Goal: Understand process/instructions: Learn how to perform a task or action

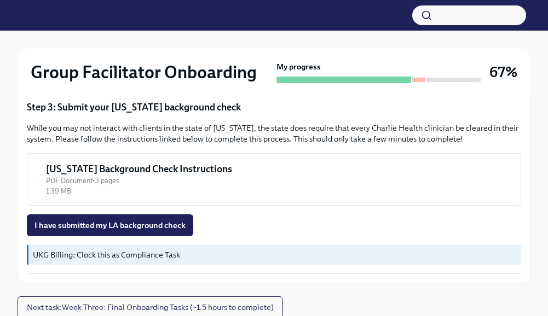
scroll to position [400, 0]
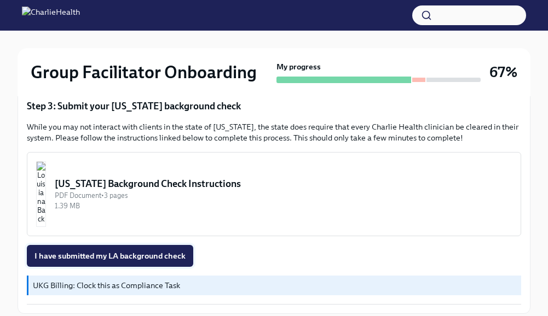
click at [121, 258] on span "I have submitted my LA background check" at bounding box center [109, 256] width 151 height 11
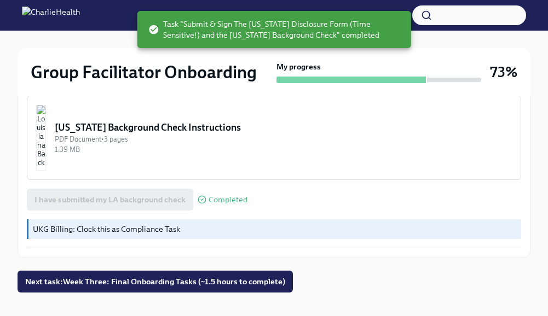
scroll to position [472, 0]
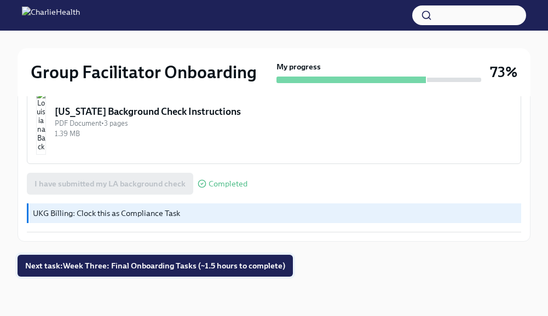
click at [130, 267] on span "Next task : Week Three: Final Onboarding Tasks (~1.5 hours to complete)" at bounding box center [155, 265] width 260 height 11
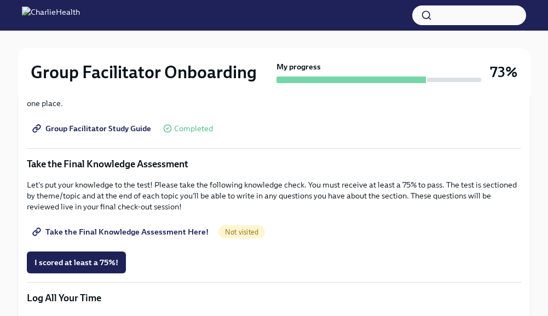
scroll to position [664, 0]
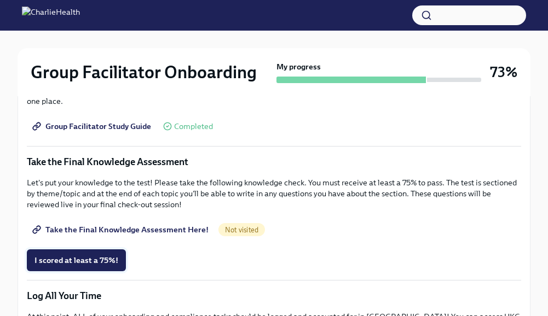
click at [99, 262] on span "I scored at least a 75%!" at bounding box center [76, 260] width 84 height 11
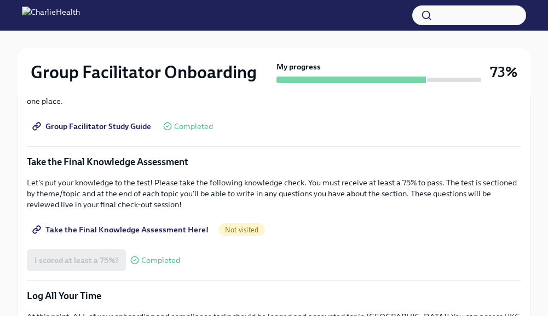
click at [140, 235] on span "Take the Final Knowledge Assessment Here!" at bounding box center [121, 229] width 174 height 11
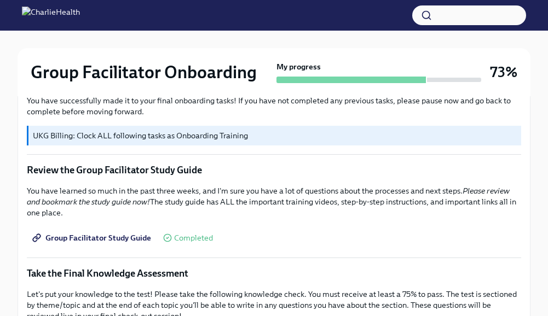
scroll to position [549, 0]
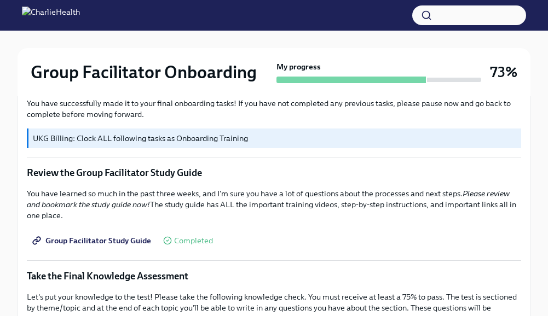
click at [440, 12] on button "button" at bounding box center [469, 15] width 114 height 20
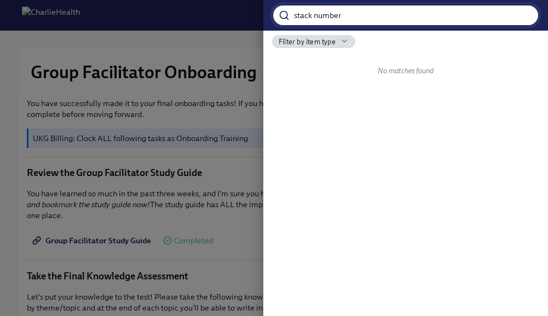
type input "stack number"
click at [524, 16] on input "stack number" at bounding box center [416, 15] width 245 height 22
click at [160, 14] on div at bounding box center [274, 158] width 548 height 316
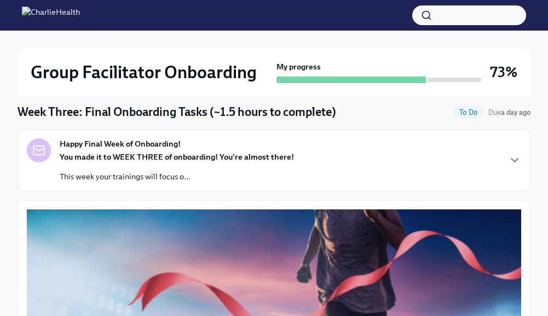
scroll to position [0, 0]
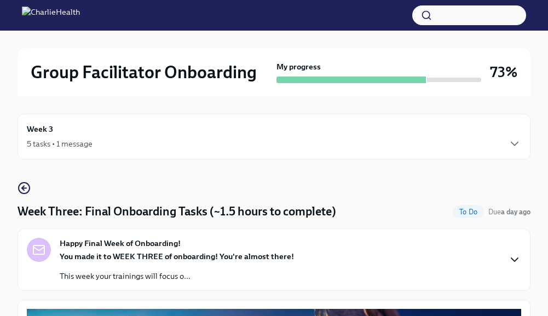
click at [515, 257] on icon "button" at bounding box center [514, 259] width 13 height 13
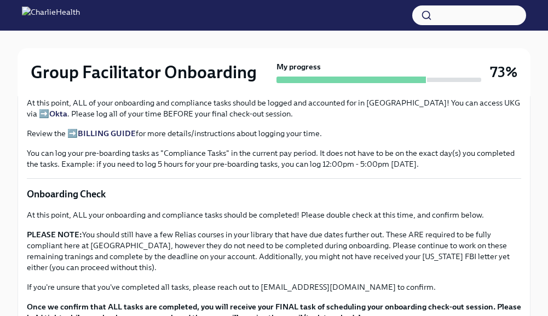
scroll to position [1066, 0]
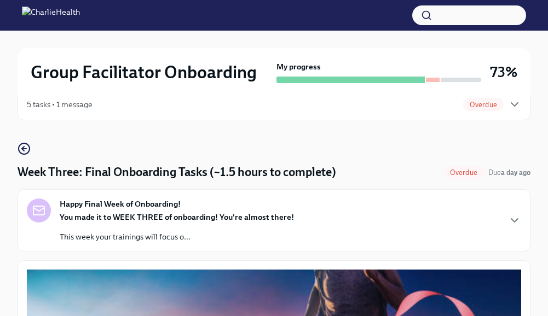
scroll to position [38, 0]
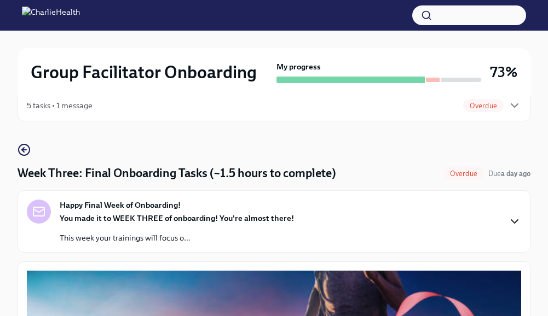
click at [514, 227] on icon "button" at bounding box center [514, 221] width 13 height 13
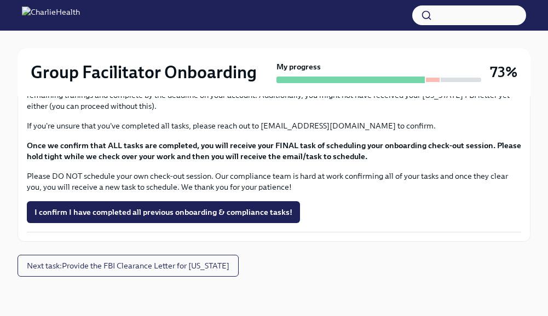
scroll to position [1426, 0]
click at [232, 218] on span "I confirm I have completed all previous onboarding & compliance tasks!" at bounding box center [163, 212] width 258 height 11
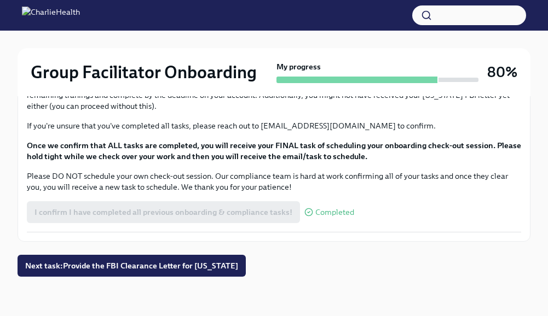
scroll to position [1476, 0]
click at [204, 266] on span "Next task : Provide the FBI Clearance Letter for [US_STATE]" at bounding box center [131, 265] width 213 height 11
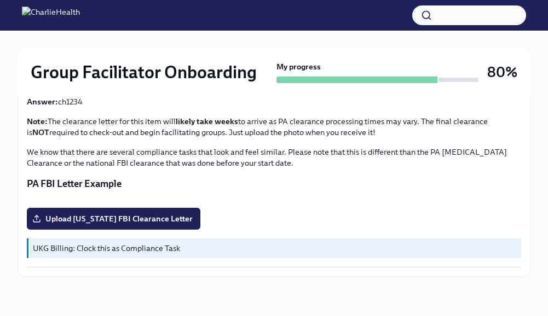
scroll to position [368, 0]
click at [189, 199] on button "Zoom image" at bounding box center [274, 199] width 494 height 0
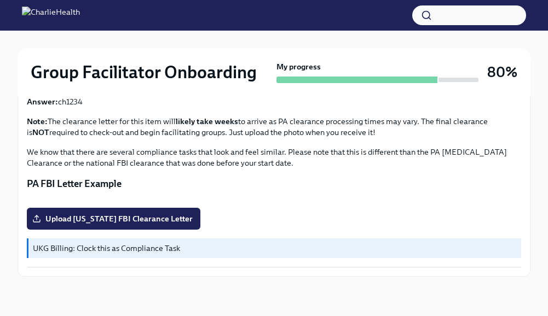
click at [207, 199] on button "Zoom image" at bounding box center [274, 199] width 494 height 0
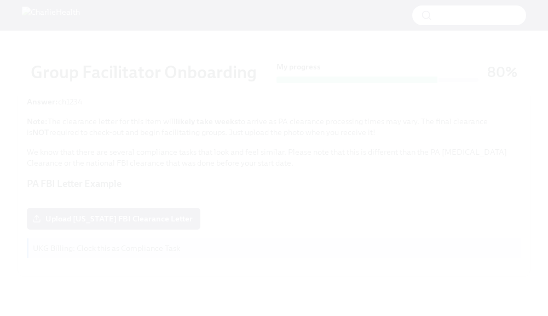
click at [207, 164] on button "Unzoom image" at bounding box center [274, 158] width 548 height 316
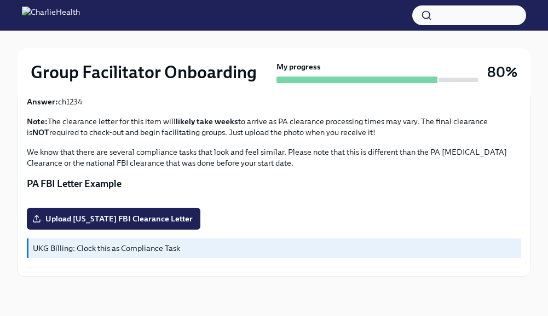
scroll to position [368, 0]
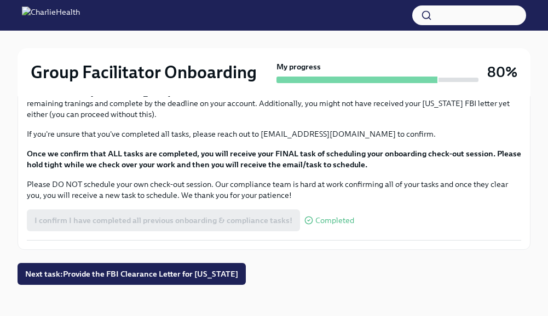
scroll to position [1039, 0]
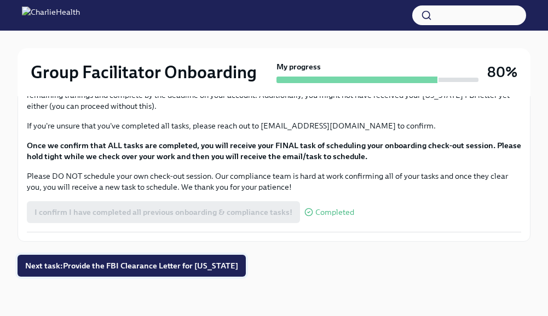
click at [140, 259] on button "Next task : Provide the FBI Clearance Letter for [US_STATE]" at bounding box center [132, 266] width 228 height 22
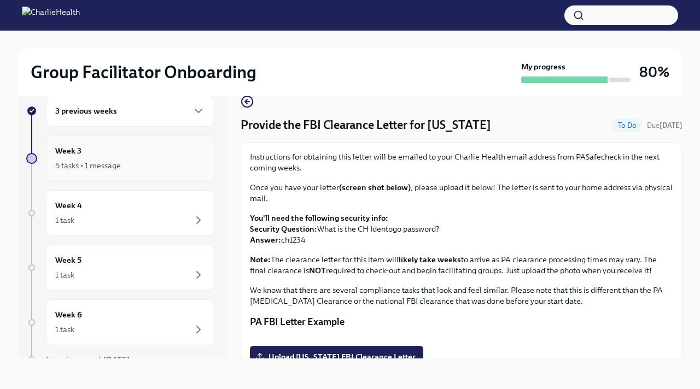
click at [187, 154] on div "Week 3 5 tasks • 1 message" at bounding box center [130, 158] width 150 height 27
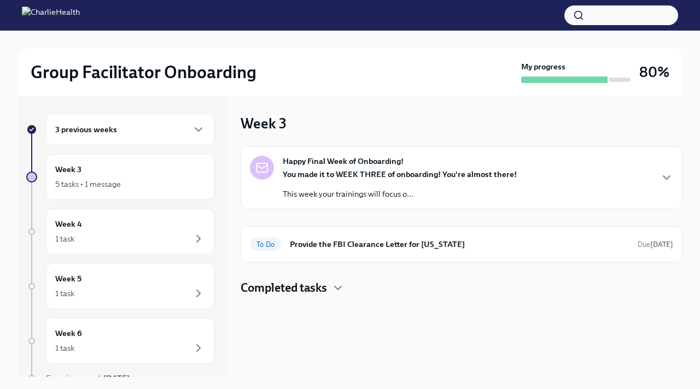
click at [547, 16] on button "button" at bounding box center [622, 15] width 114 height 20
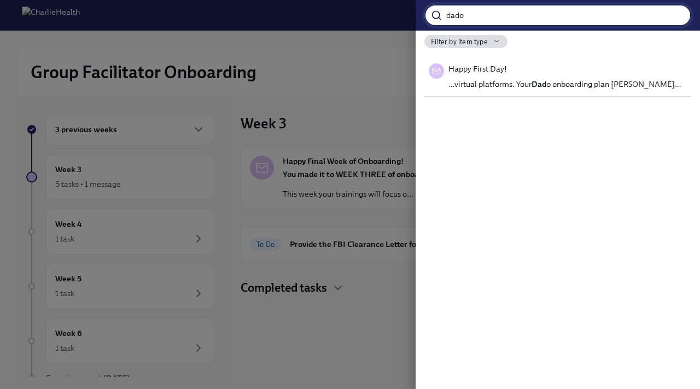
type input "dado"
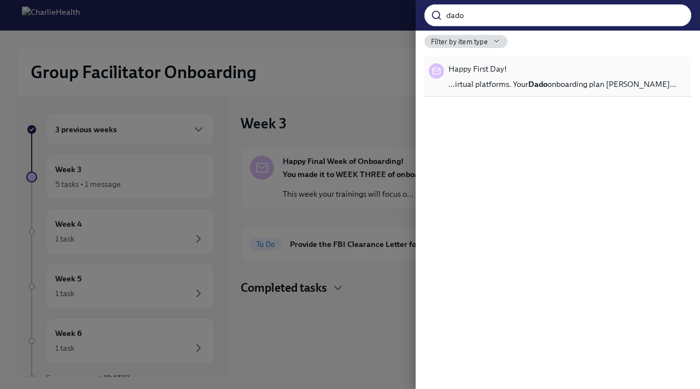
click at [547, 81] on span "…irtual platforms. Your Dado onboarding plan will kee…" at bounding box center [563, 84] width 228 height 11
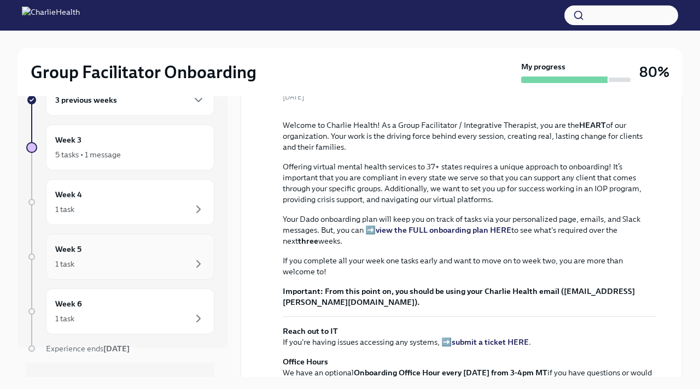
scroll to position [50, 0]
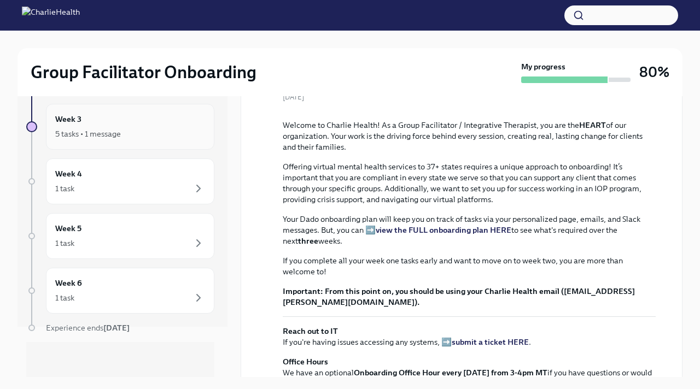
click at [188, 132] on div "5 tasks • 1 message" at bounding box center [130, 133] width 150 height 13
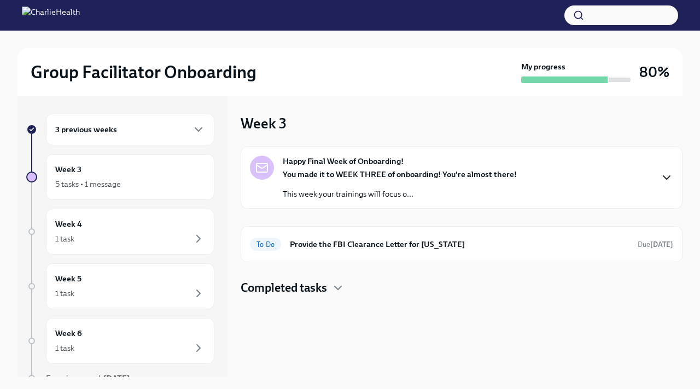
click at [547, 176] on icon "button" at bounding box center [666, 177] width 13 height 13
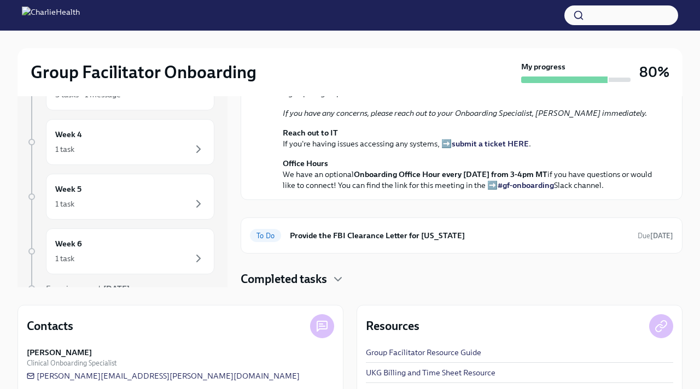
scroll to position [327, 0]
click at [338, 278] on icon "button" at bounding box center [338, 279] width 13 height 13
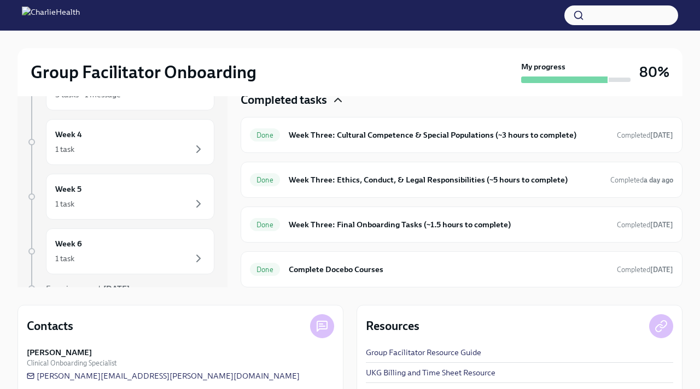
click at [341, 107] on icon "button" at bounding box center [338, 100] width 13 height 13
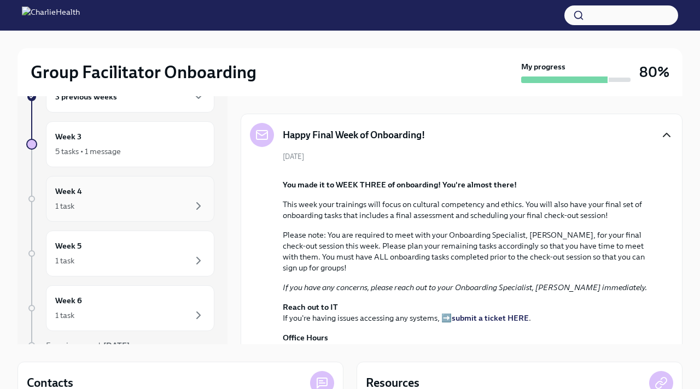
scroll to position [0, 0]
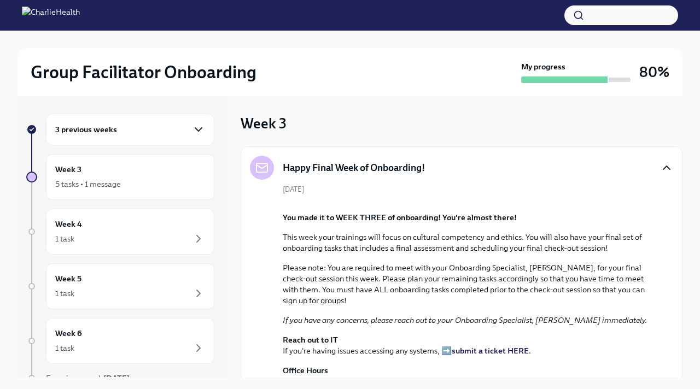
click at [197, 127] on icon "button" at bounding box center [198, 129] width 13 height 13
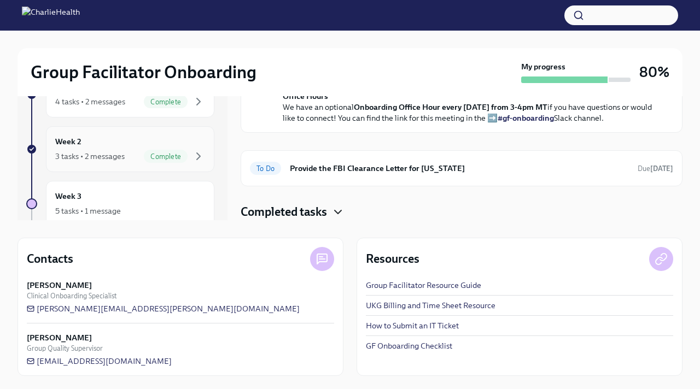
scroll to position [31, 0]
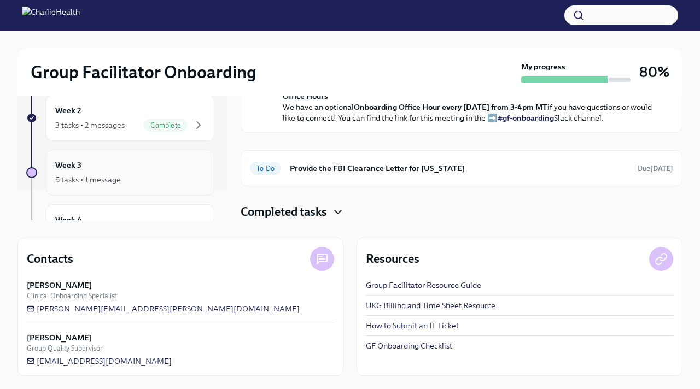
click at [154, 167] on div "Week 3 5 tasks • 1 message" at bounding box center [130, 172] width 150 height 27
click at [79, 179] on div "5 tasks • 1 message" at bounding box center [88, 180] width 66 height 11
click at [70, 166] on h6 "Week 3" at bounding box center [68, 165] width 26 height 12
click at [73, 181] on div "5 tasks • 1 message" at bounding box center [88, 180] width 66 height 11
click at [408, 118] on p "Office Hours We have an optional Onboarding Office Hour every [DATE] from 3-4pm…" at bounding box center [469, 107] width 373 height 33
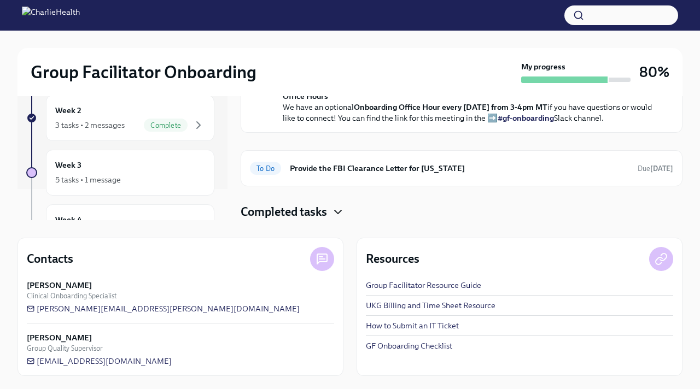
click at [408, 117] on p "Office Hours We have an optional Onboarding Office Hour every [DATE] from 3-4pm…" at bounding box center [469, 107] width 373 height 33
click at [407, 117] on p "Office Hours We have an optional Onboarding Office Hour every [DATE] from 3-4pm…" at bounding box center [469, 107] width 373 height 33
click at [160, 166] on div "Week 3 5 tasks • 1 message" at bounding box center [130, 172] width 150 height 27
click at [35, 171] on div at bounding box center [31, 172] width 11 height 11
click at [65, 164] on h6 "Week 3" at bounding box center [68, 165] width 26 height 12
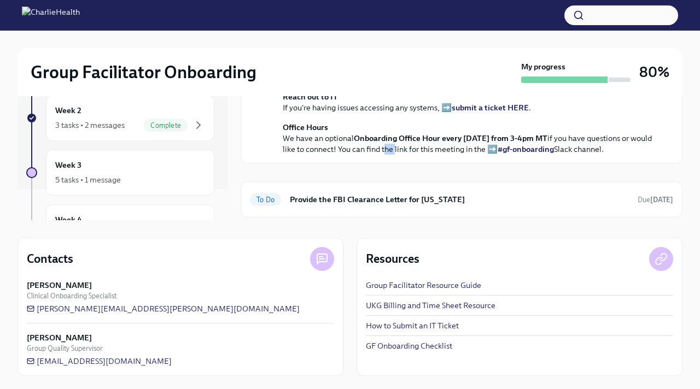
scroll to position [89, 0]
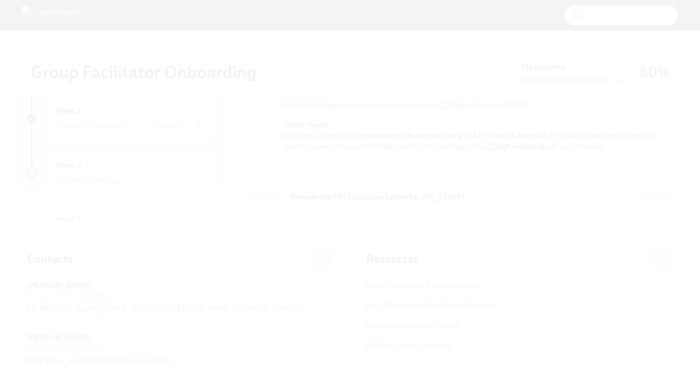
click at [302, 132] on button "Unzoom image" at bounding box center [350, 194] width 700 height 389
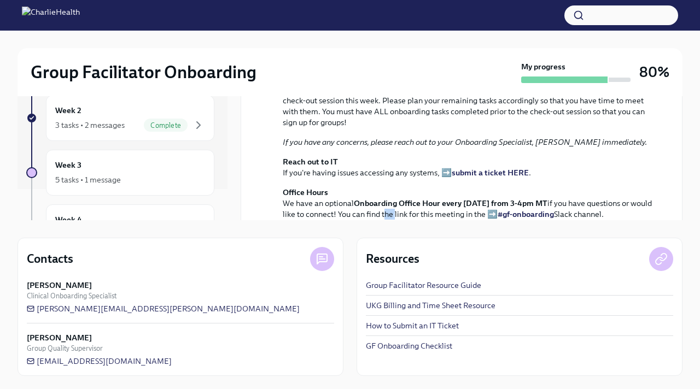
scroll to position [23, 0]
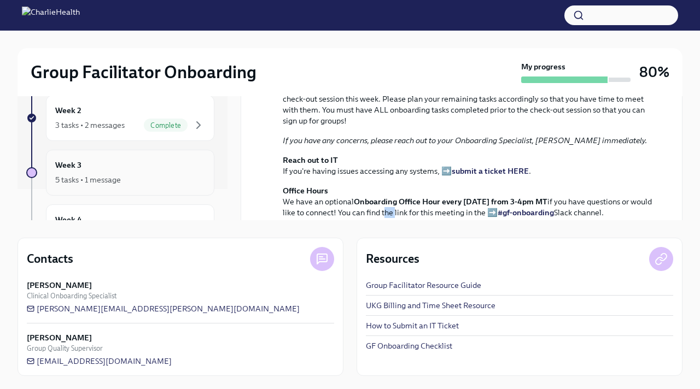
click at [146, 183] on div "5 tasks • 1 message" at bounding box center [130, 179] width 150 height 13
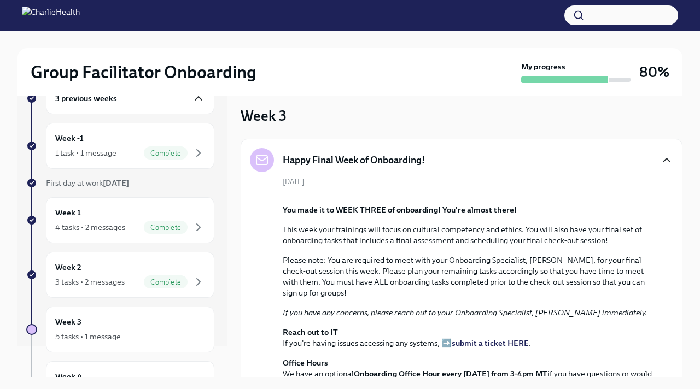
scroll to position [0, 0]
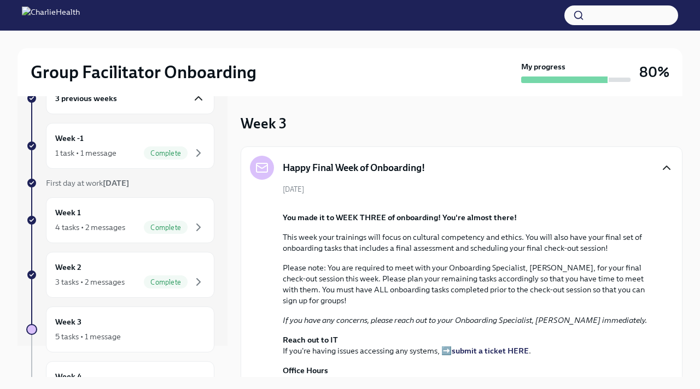
click at [547, 168] on icon "button" at bounding box center [666, 167] width 13 height 13
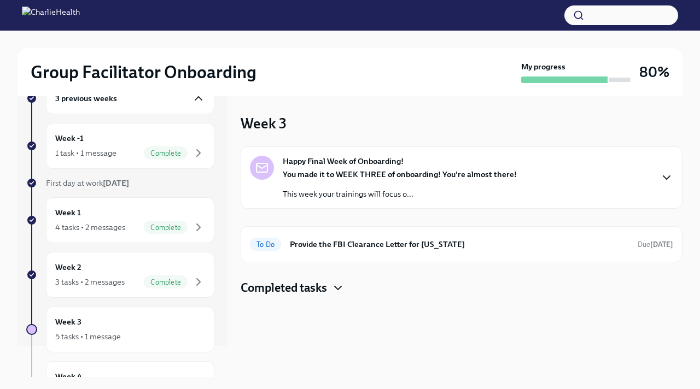
click at [547, 181] on icon "button" at bounding box center [666, 177] width 13 height 13
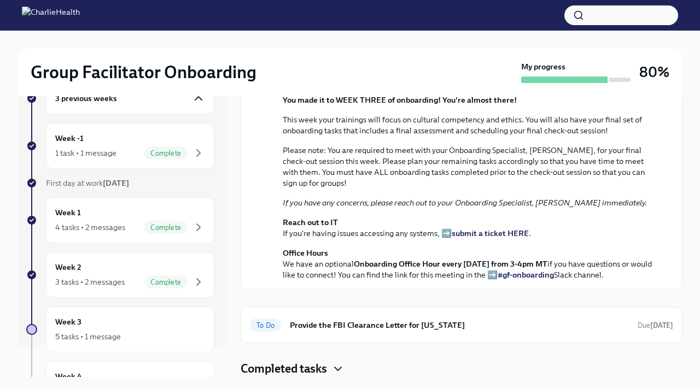
scroll to position [327, 0]
click at [340, 316] on icon "button" at bounding box center [338, 369] width 13 height 13
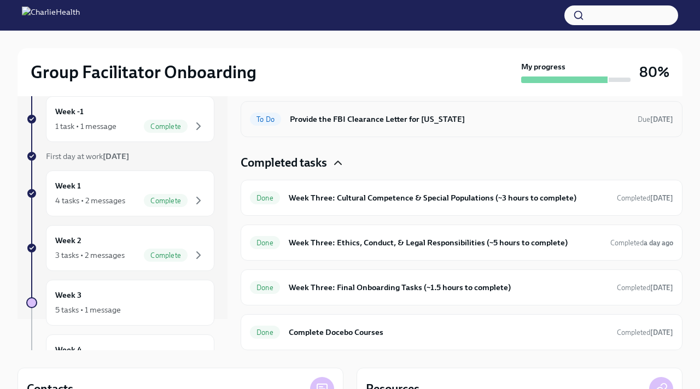
scroll to position [29, 0]
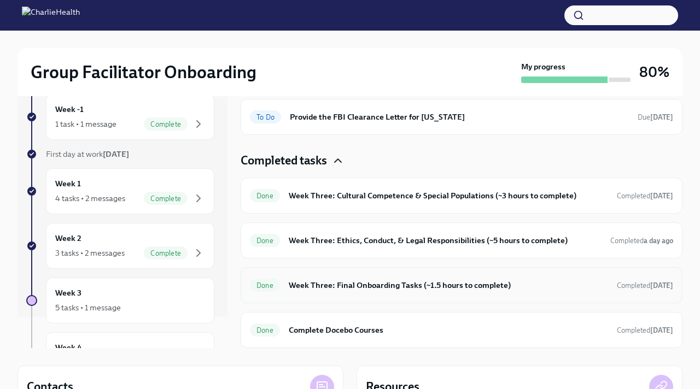
click at [385, 288] on h6 "Week Three: Final Onboarding Tasks (~1.5 hours to complete)" at bounding box center [448, 286] width 319 height 12
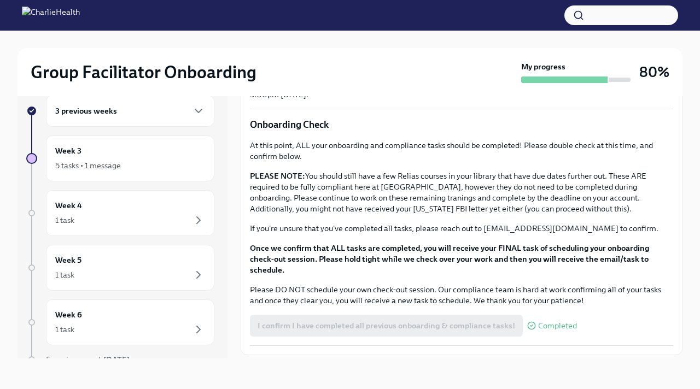
scroll to position [845, 0]
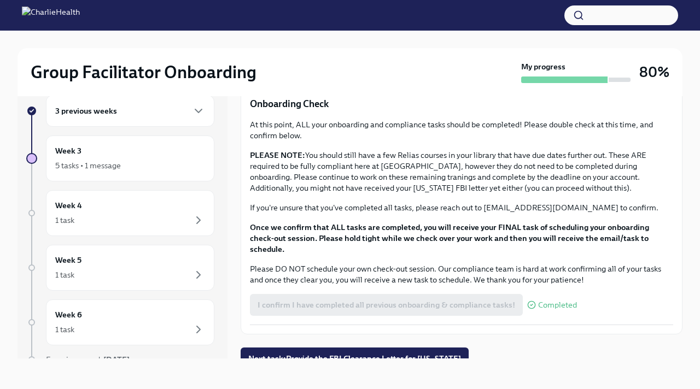
click at [547, 15] on button "button" at bounding box center [622, 15] width 114 height 20
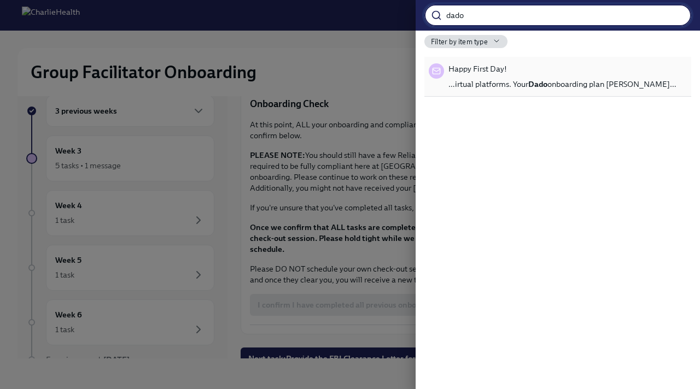
type input "dado"
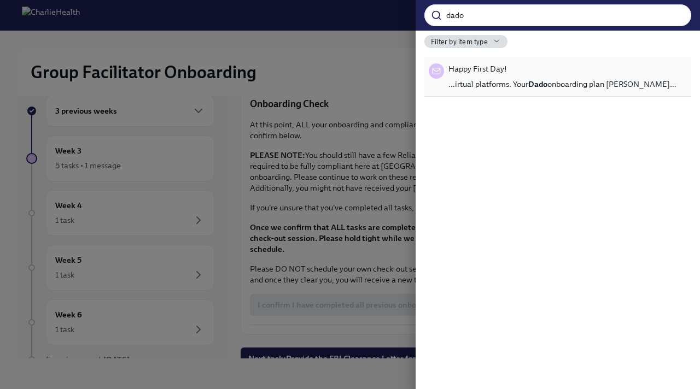
click at [539, 86] on strong "Dado" at bounding box center [537, 84] width 19 height 10
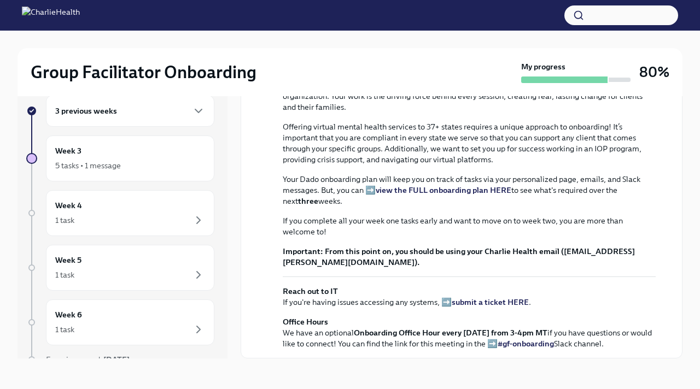
scroll to position [183, 0]
click at [367, 207] on p "Your Dado onboarding plan will keep you on track of tasks via your personalized…" at bounding box center [469, 190] width 373 height 33
click at [414, 195] on strong "view the FULL onboarding plan HERE" at bounding box center [444, 190] width 136 height 10
